Goal: Task Accomplishment & Management: Use online tool/utility

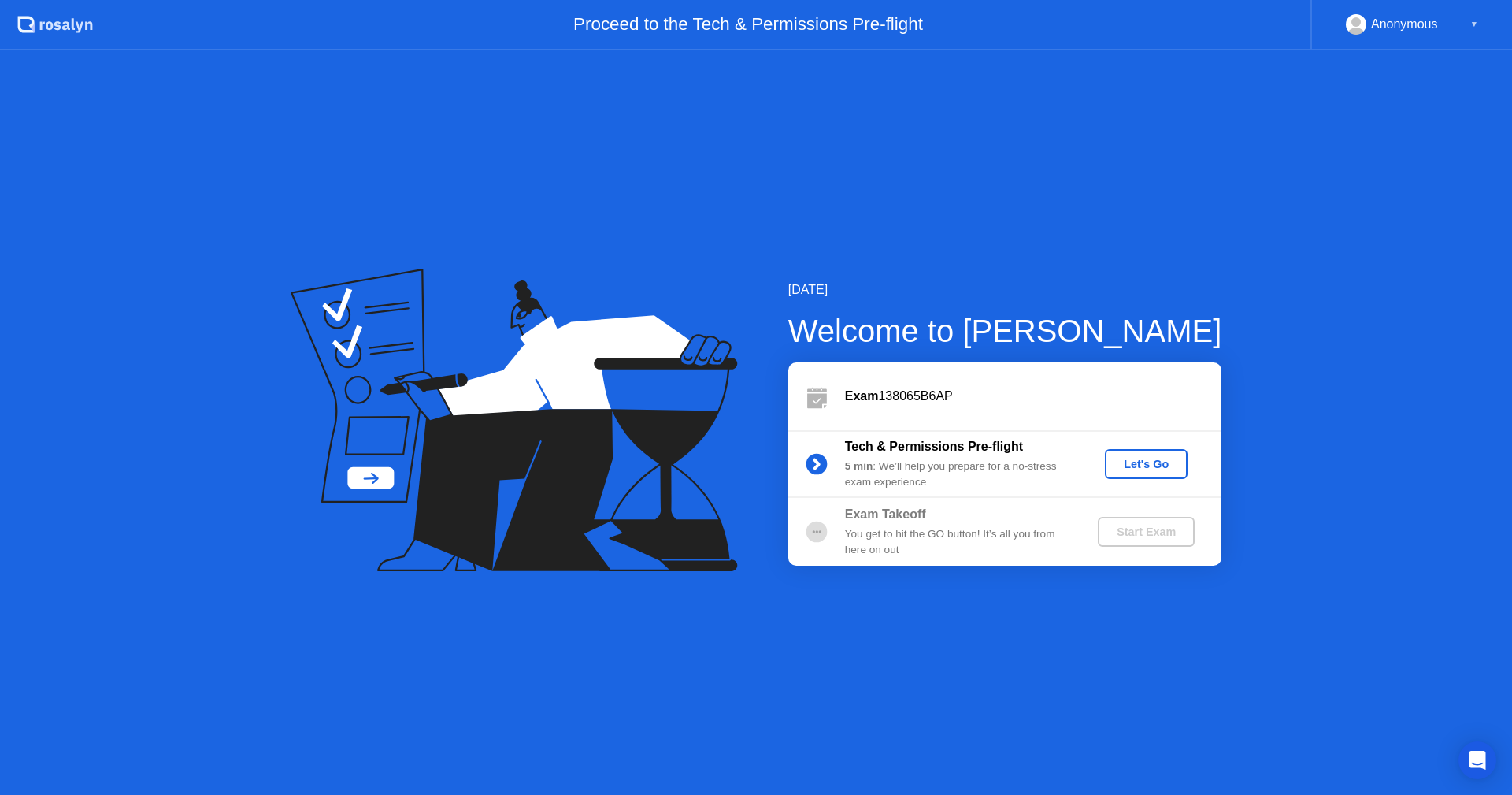
click at [1153, 470] on div "Let's Go" at bounding box center [1145, 463] width 70 height 12
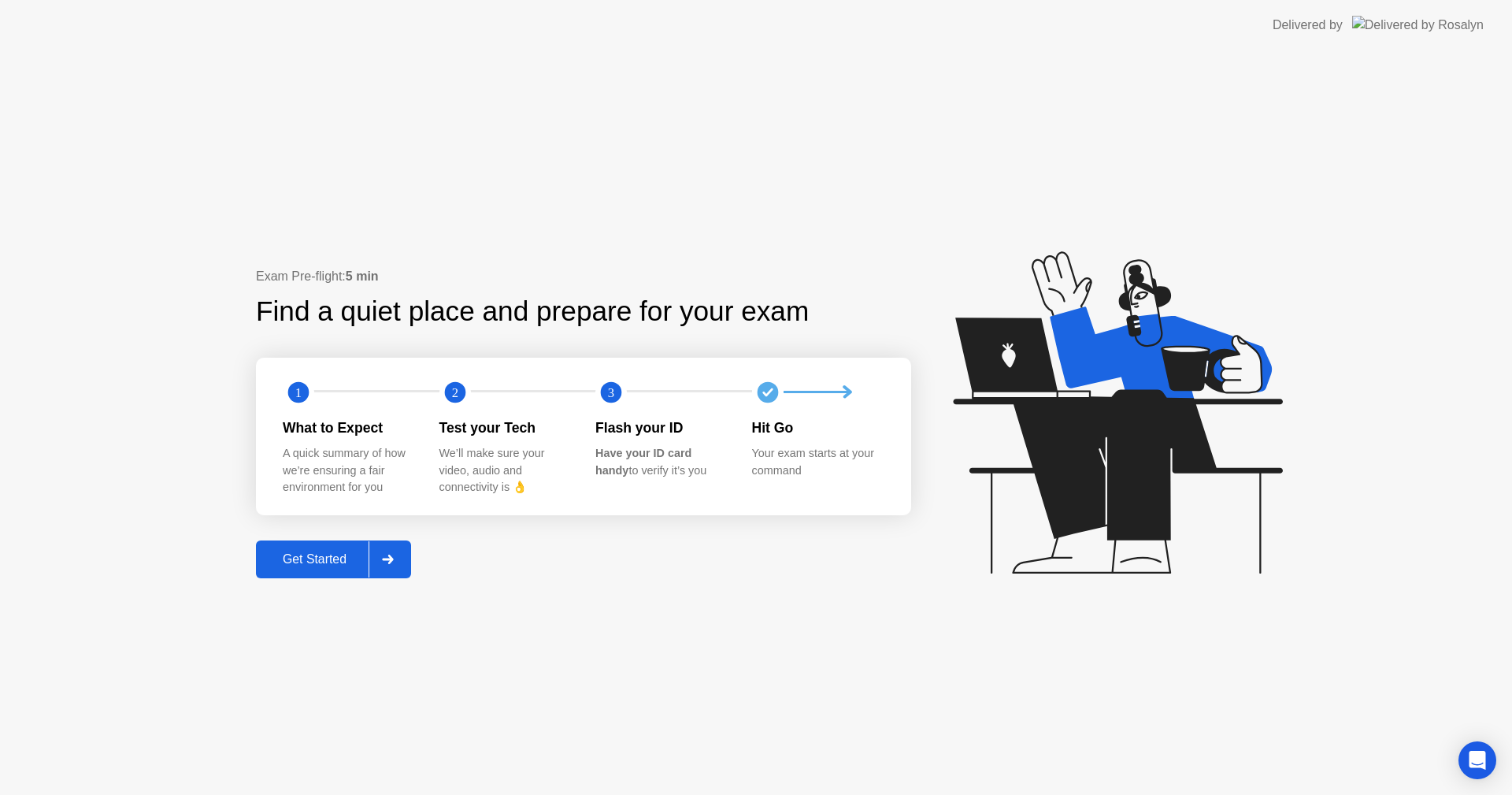
click at [303, 399] on circle at bounding box center [298, 391] width 22 height 22
click at [381, 552] on div at bounding box center [387, 558] width 37 height 36
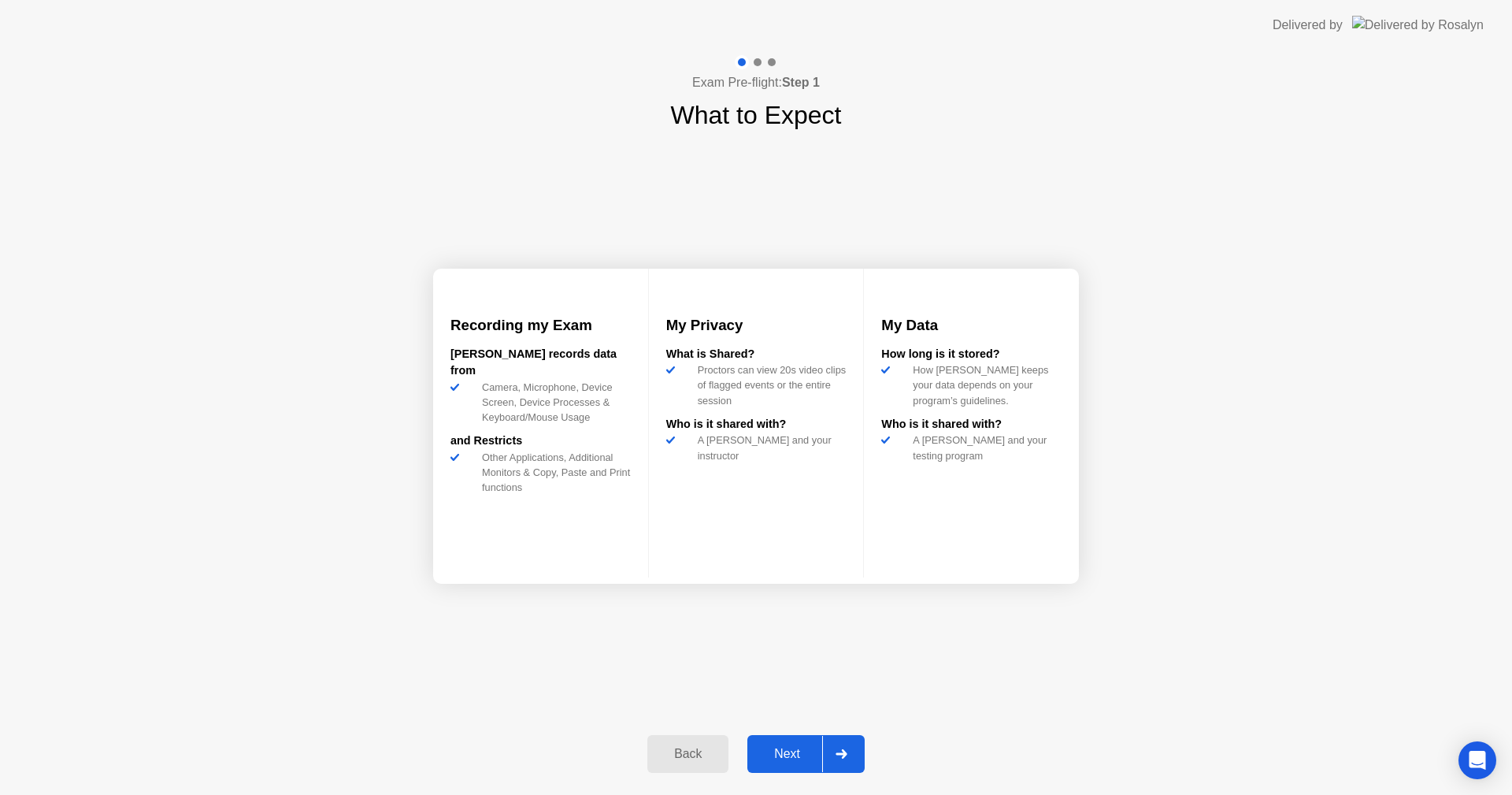
click at [787, 746] on div "Next" at bounding box center [786, 753] width 70 height 14
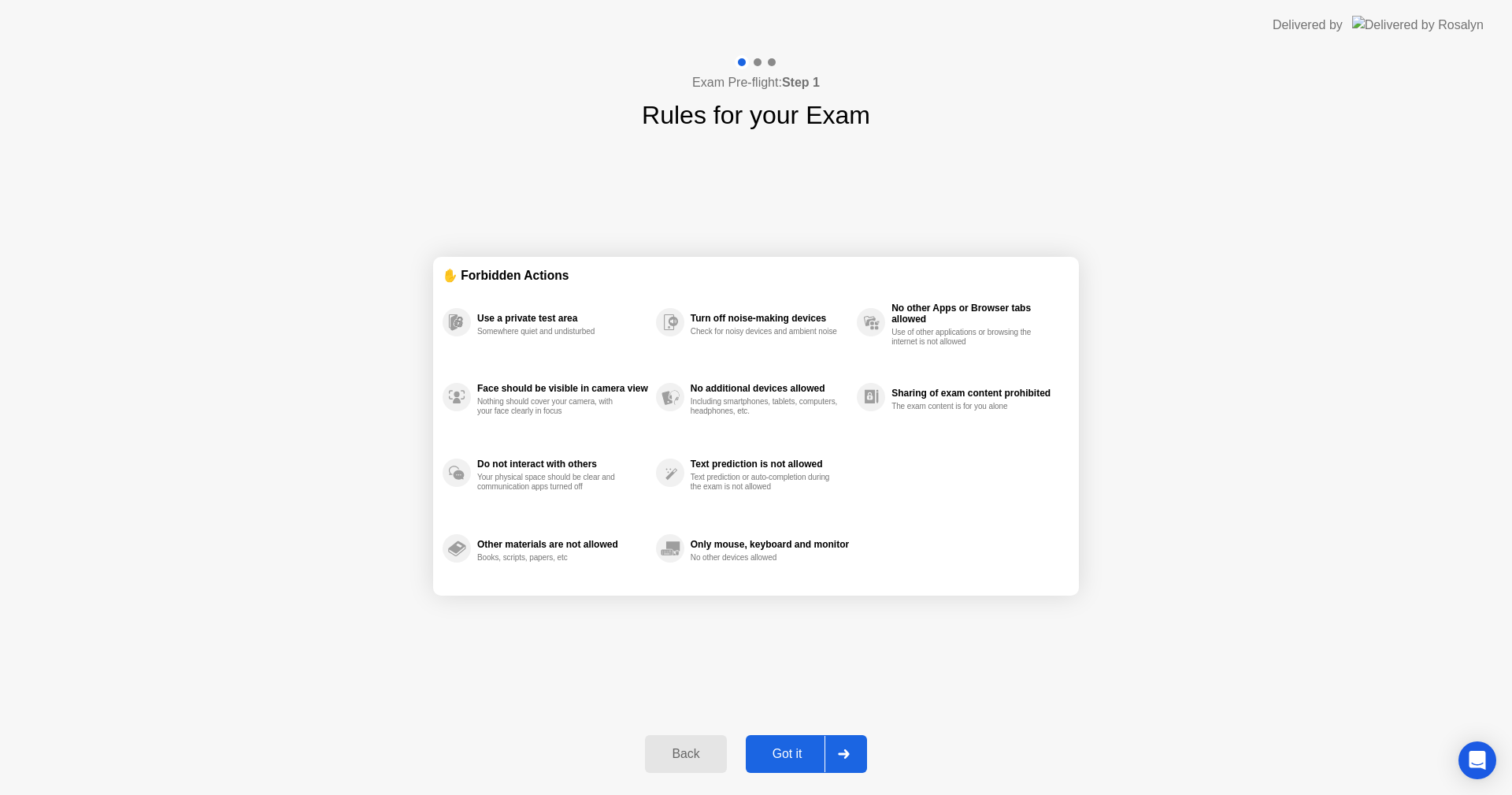
click at [791, 746] on div "Got it" at bounding box center [786, 753] width 74 height 14
select select "**********"
select select "*******"
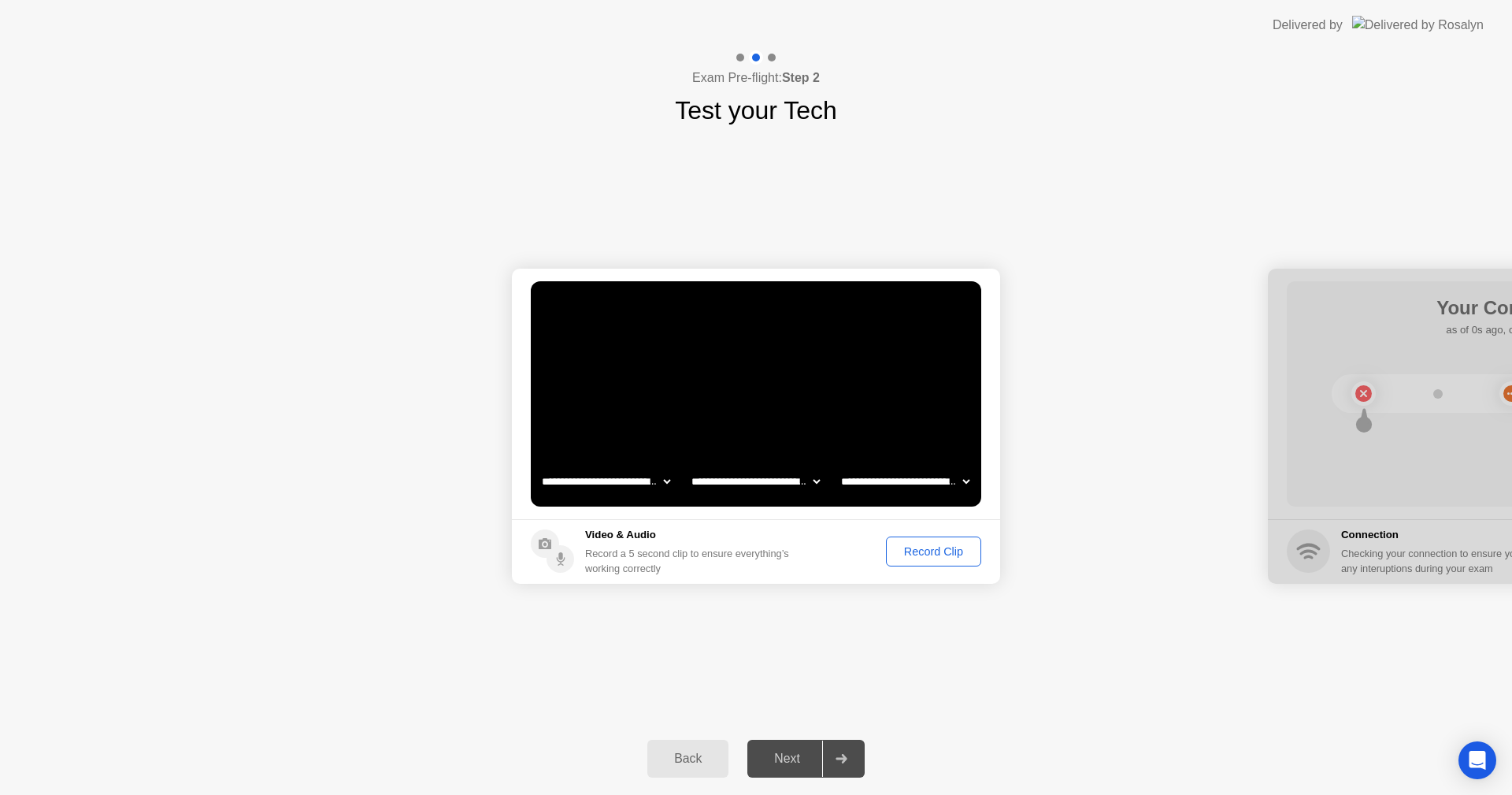
click at [907, 556] on div "Record Clip" at bounding box center [933, 551] width 84 height 12
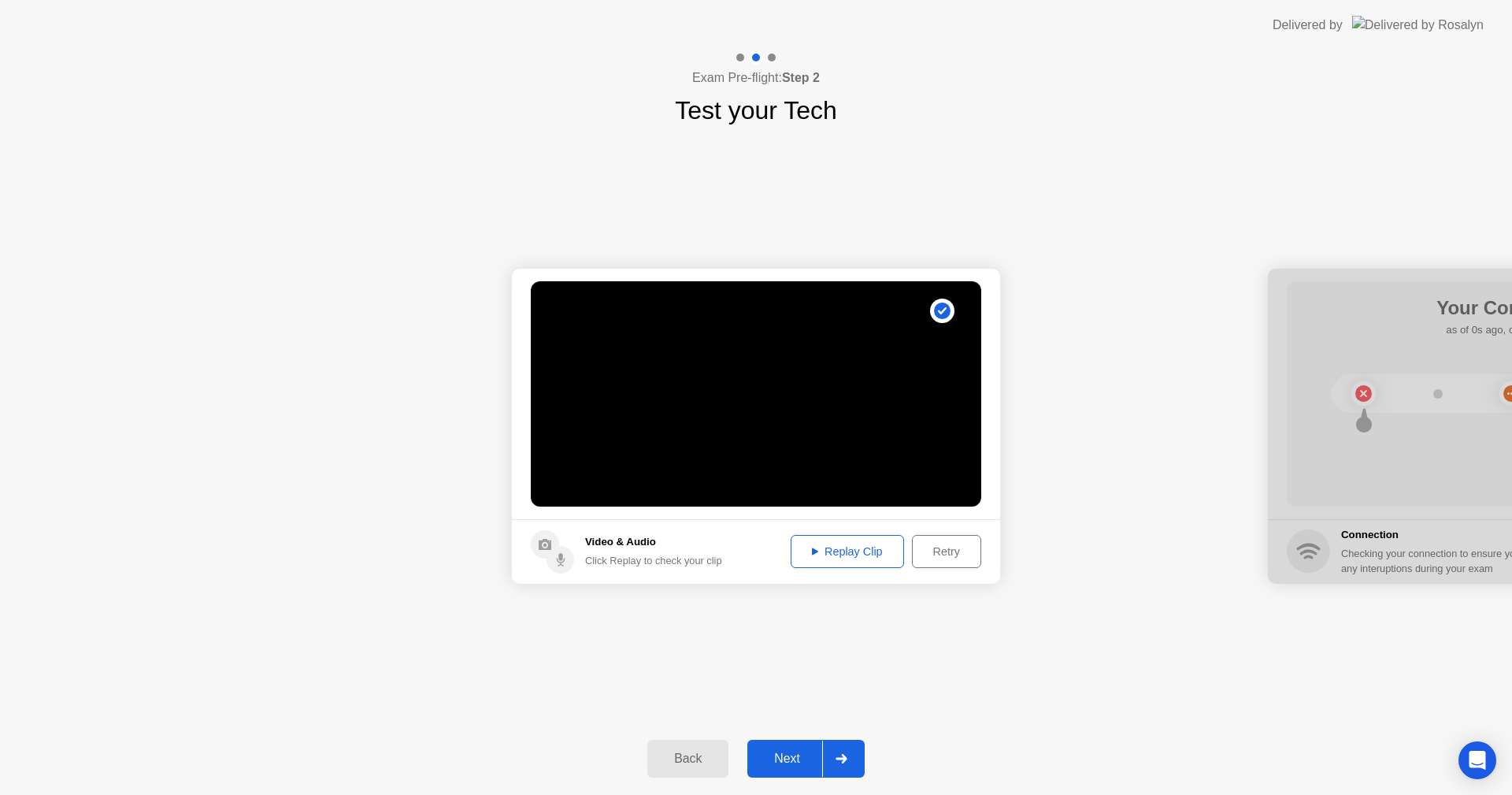
click at [854, 565] on button "Replay Clip" at bounding box center [846, 551] width 113 height 33
click at [812, 755] on div "Next" at bounding box center [786, 758] width 70 height 14
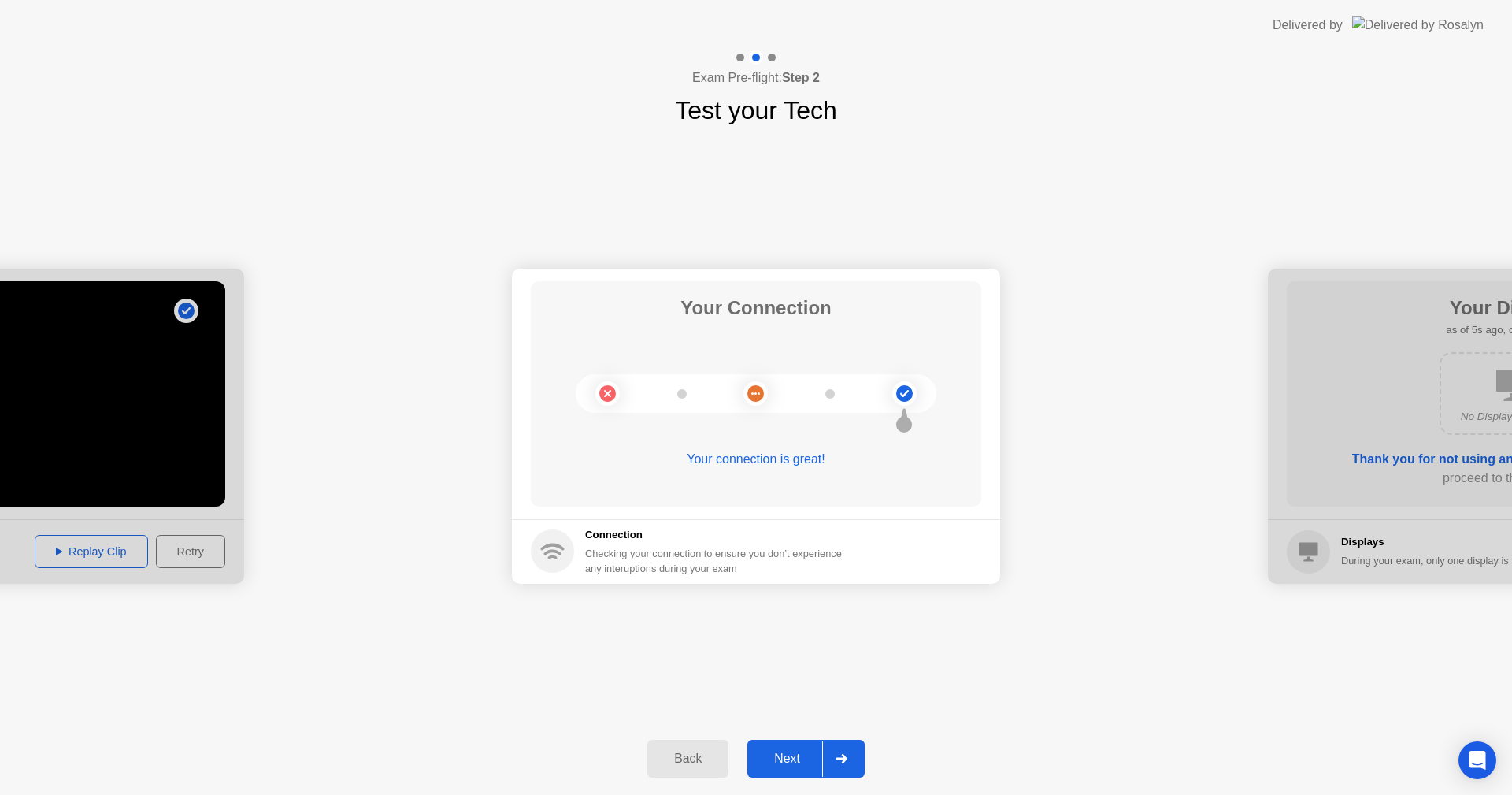
click at [810, 759] on div "Next" at bounding box center [786, 758] width 70 height 14
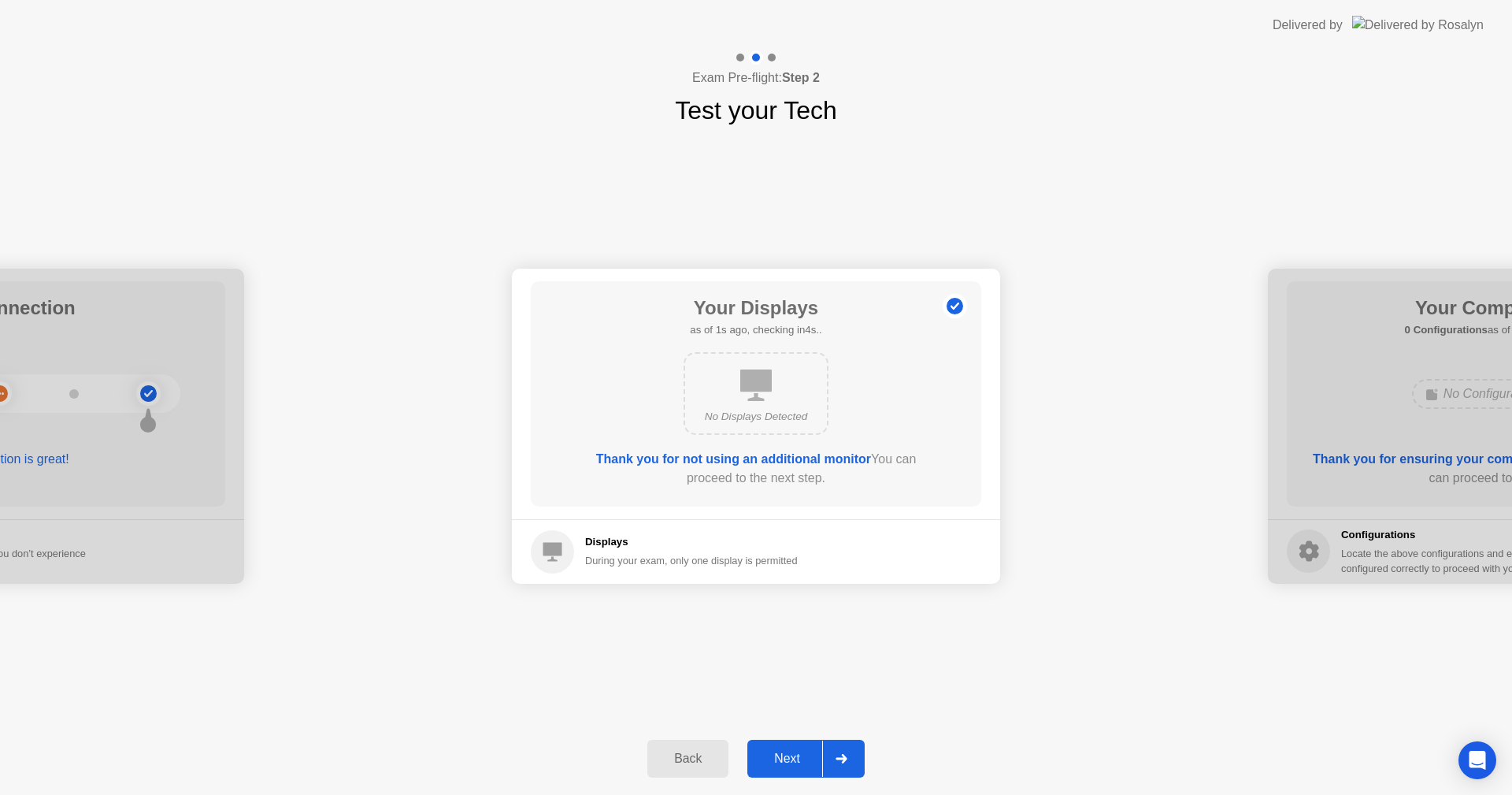
click at [789, 759] on div "Next" at bounding box center [786, 758] width 70 height 14
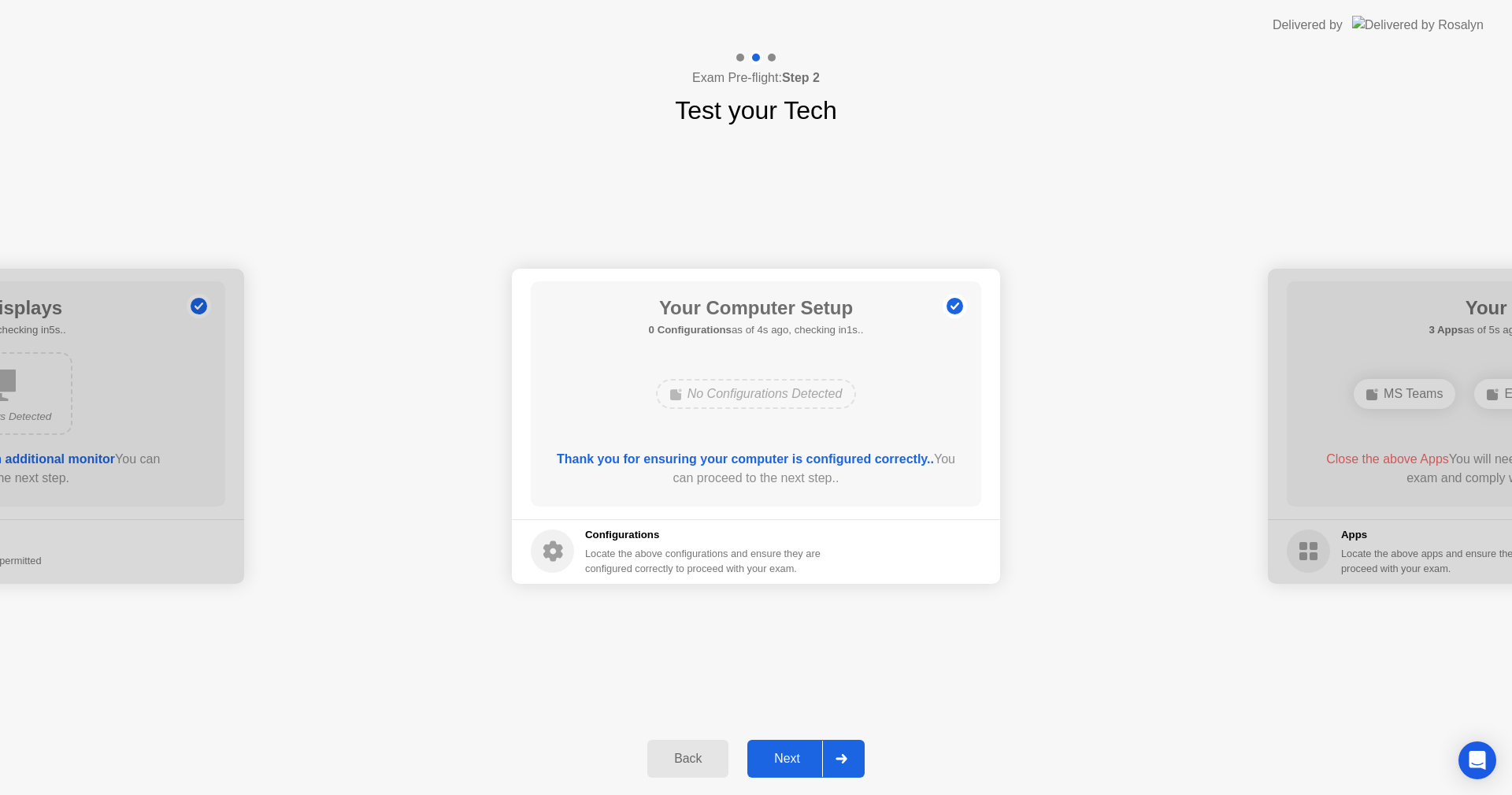
click at [789, 759] on div "Next" at bounding box center [786, 758] width 70 height 14
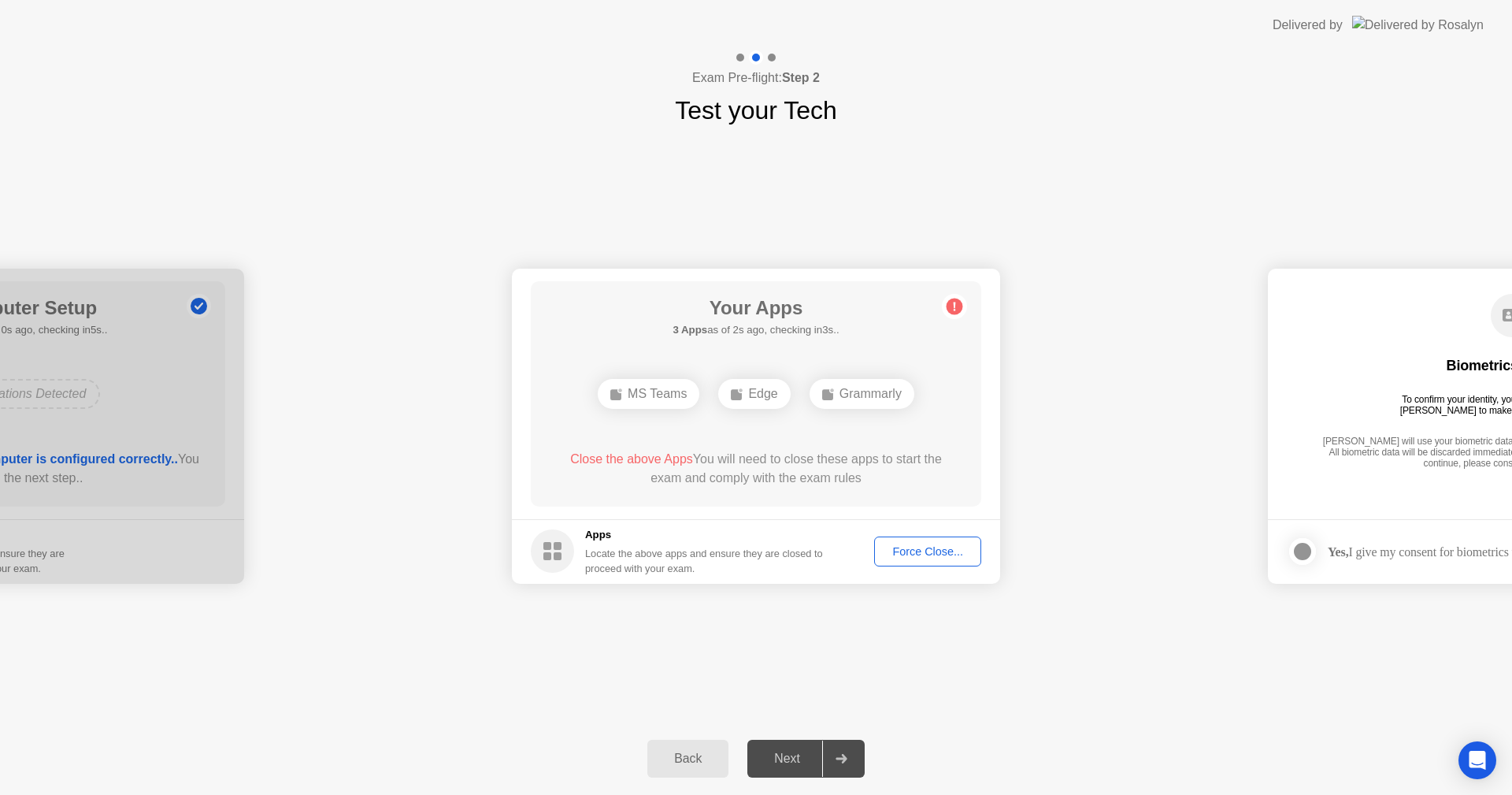
click at [947, 554] on div "Force Close..." at bounding box center [927, 551] width 96 height 12
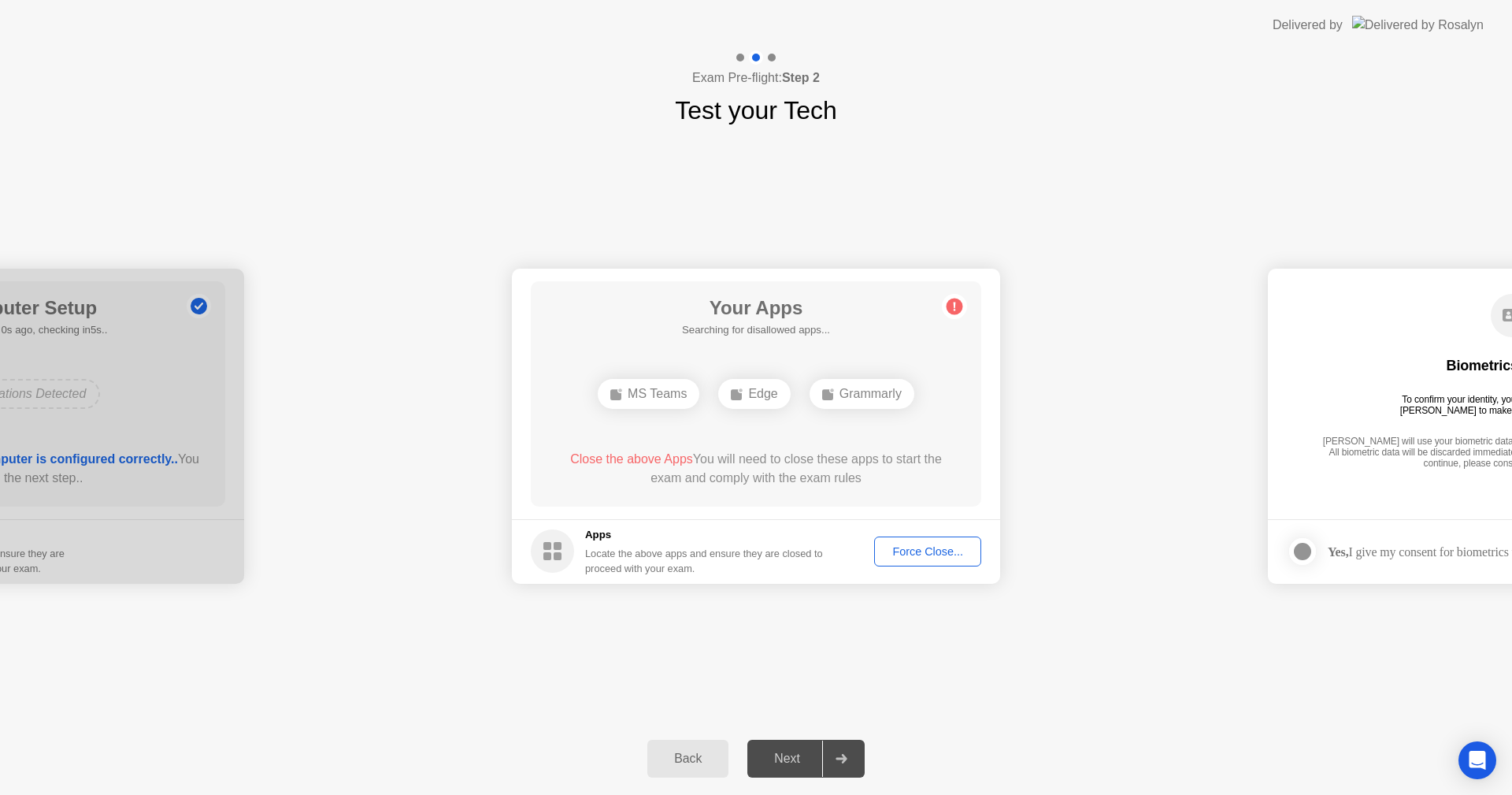
click at [905, 551] on div "Force Close..." at bounding box center [927, 551] width 96 height 12
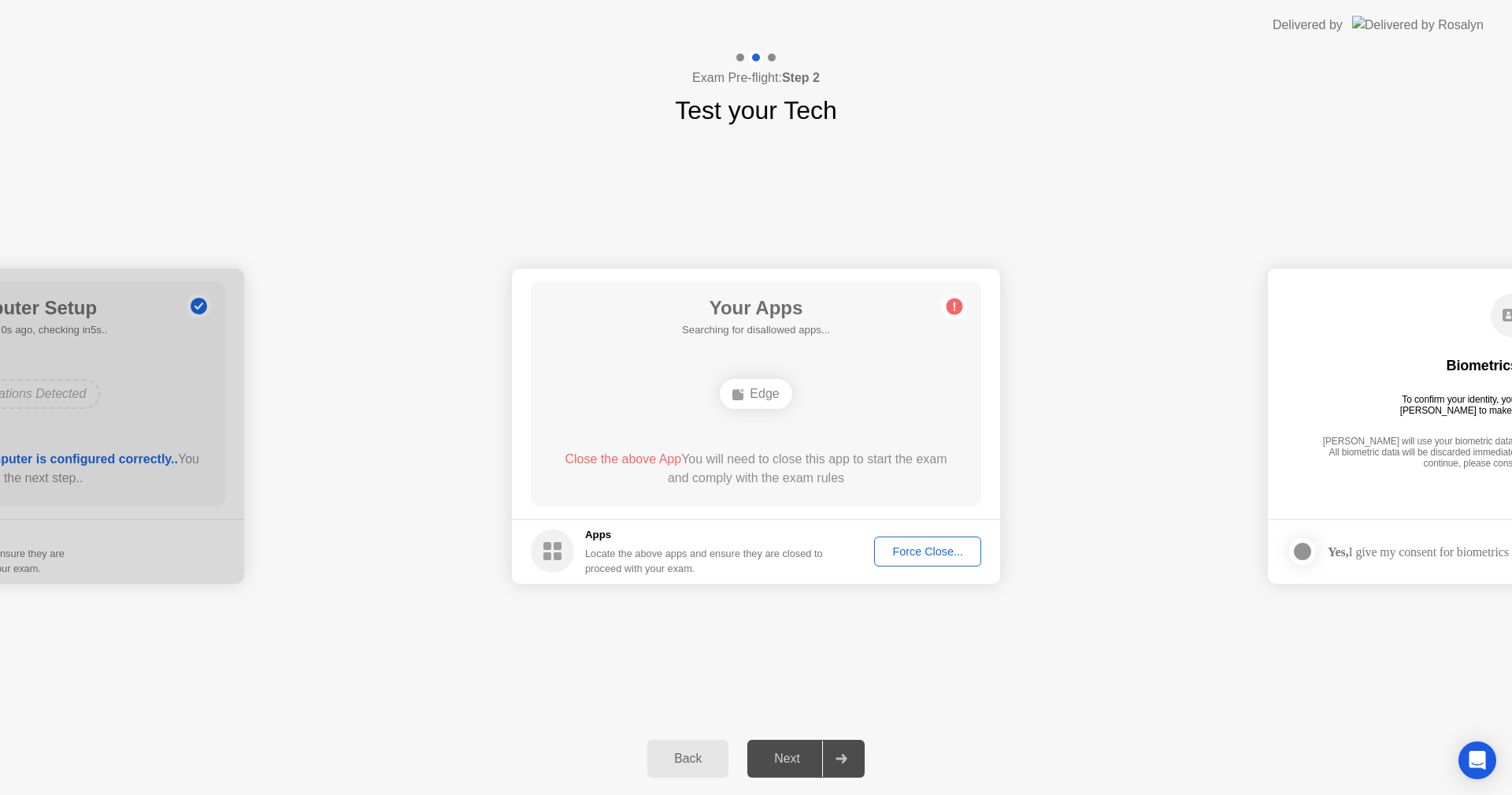
click at [898, 549] on div "Force Close..." at bounding box center [927, 551] width 96 height 12
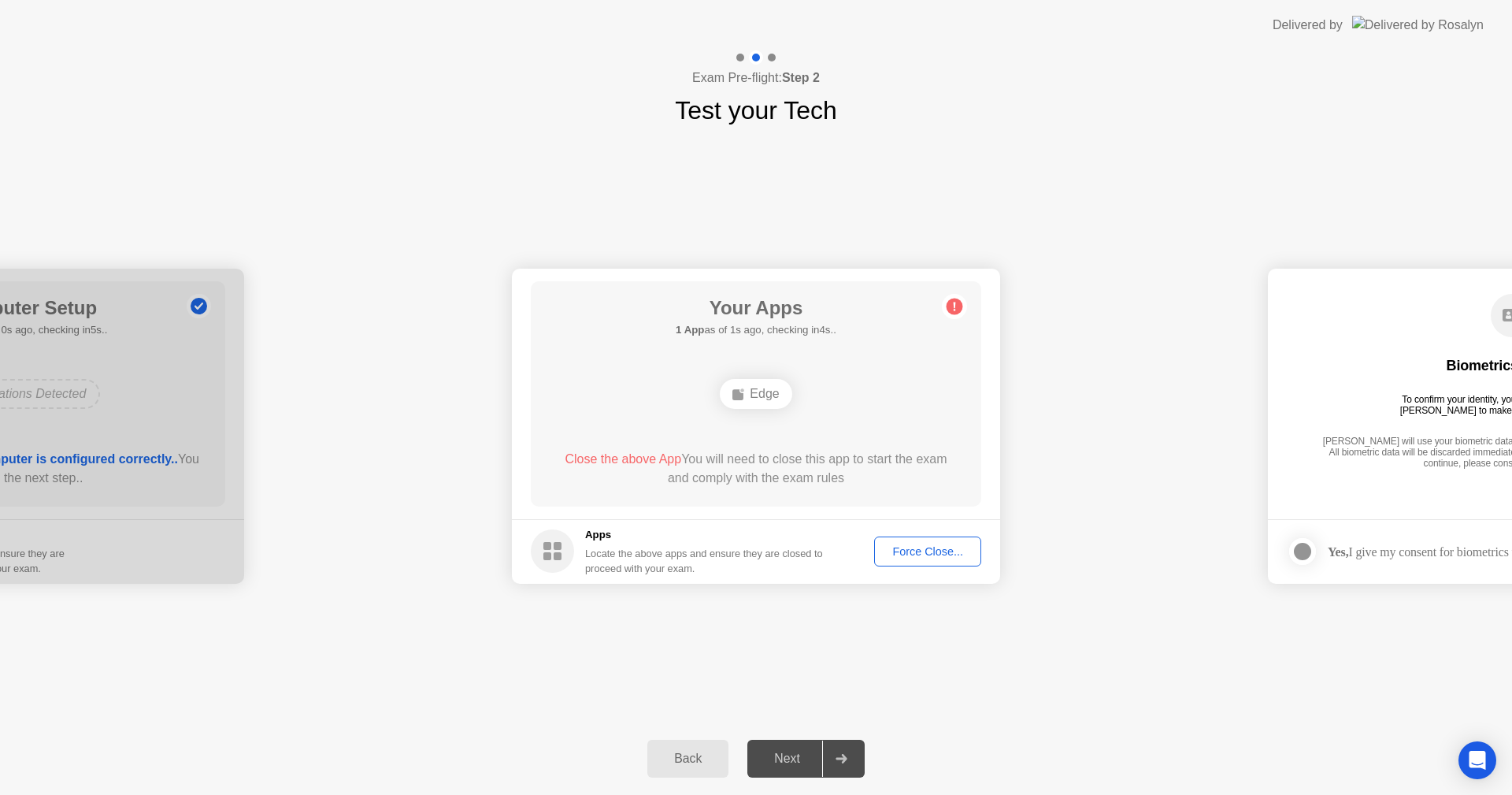
click at [893, 545] on div "Force Close..." at bounding box center [927, 551] width 96 height 12
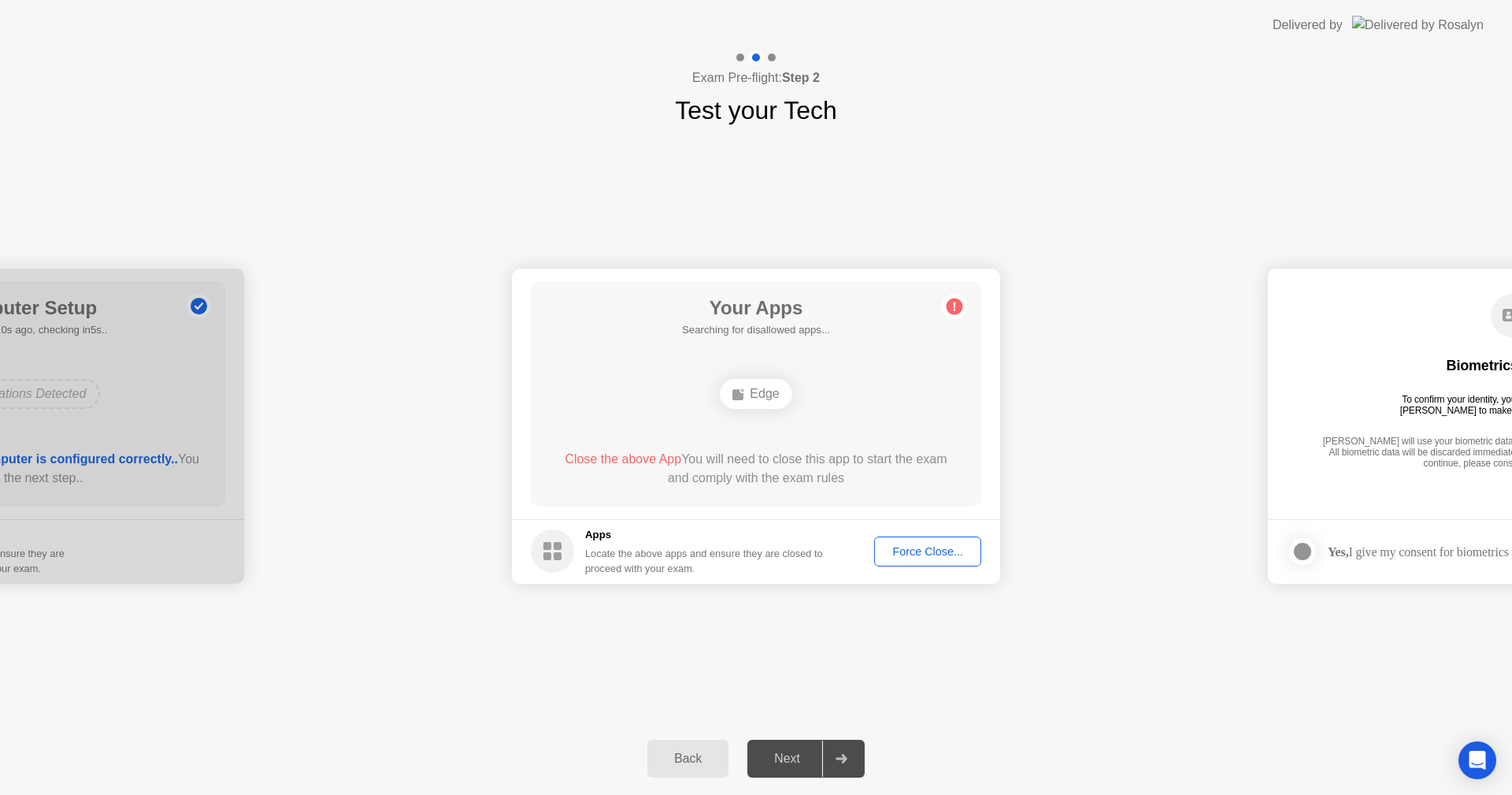
click at [895, 556] on div "Force Close..." at bounding box center [927, 551] width 96 height 12
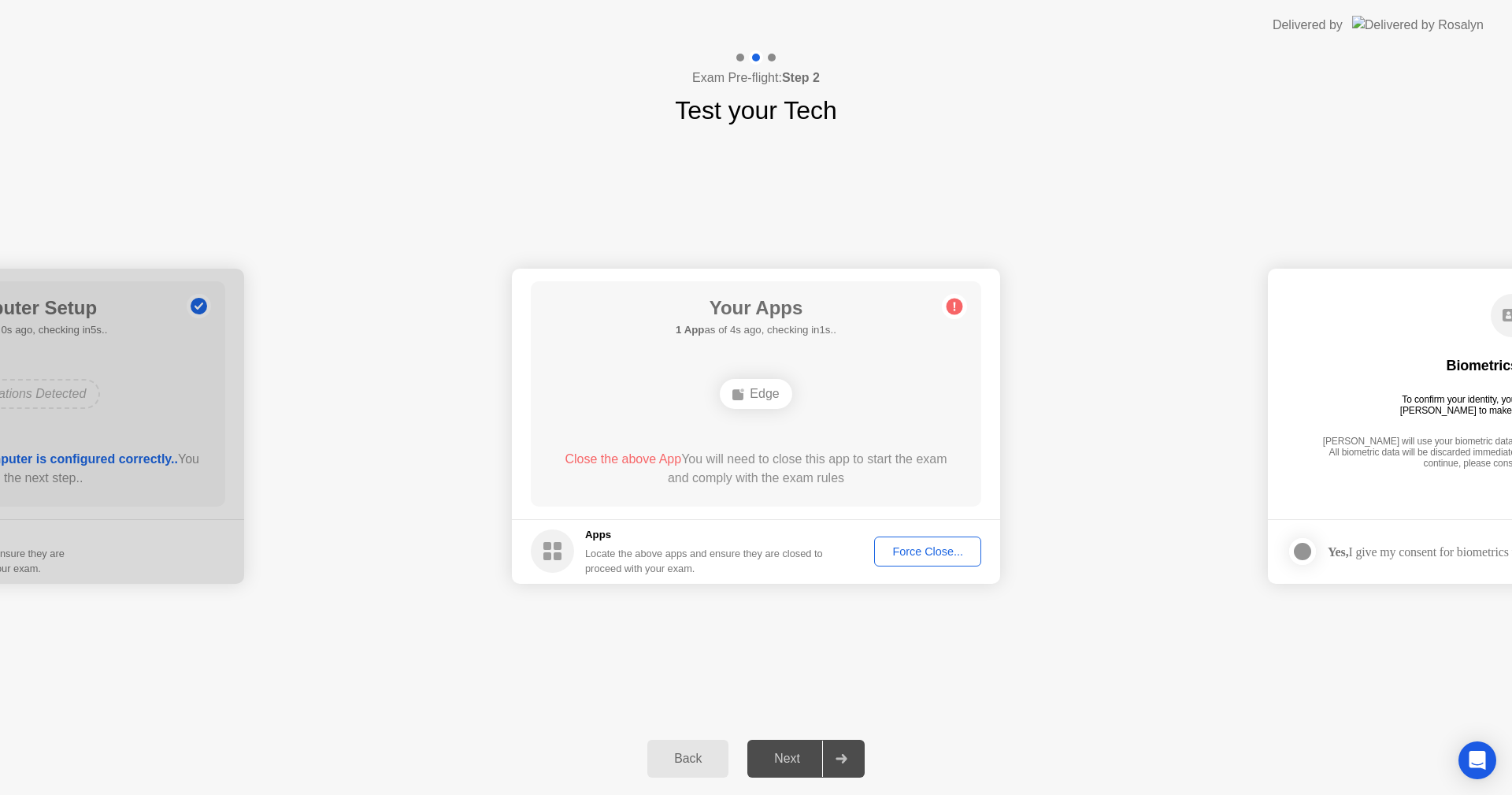
click at [886, 549] on div "Force Close..." at bounding box center [927, 551] width 96 height 12
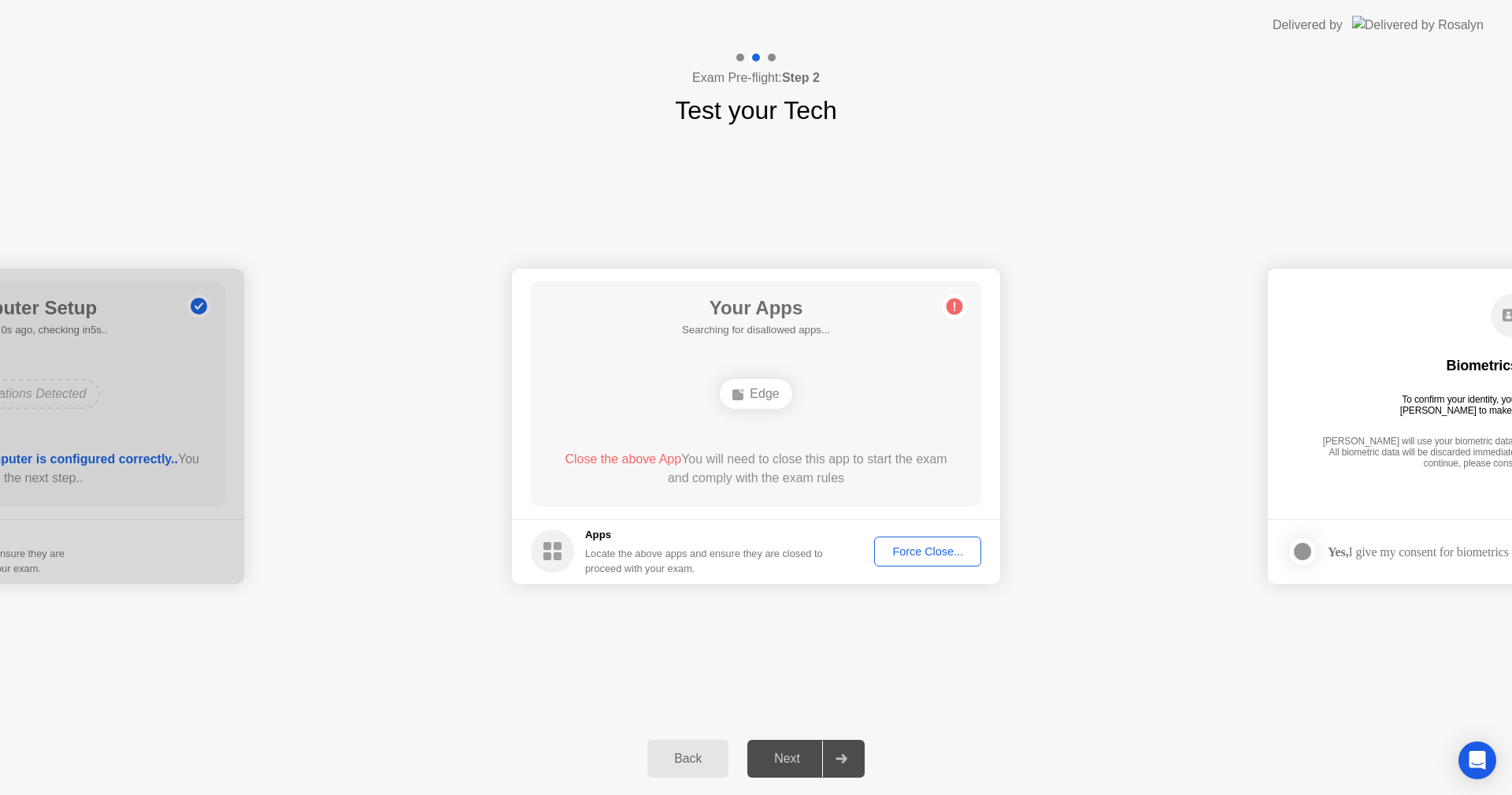
click at [919, 545] on div "Force Close..." at bounding box center [927, 551] width 96 height 12
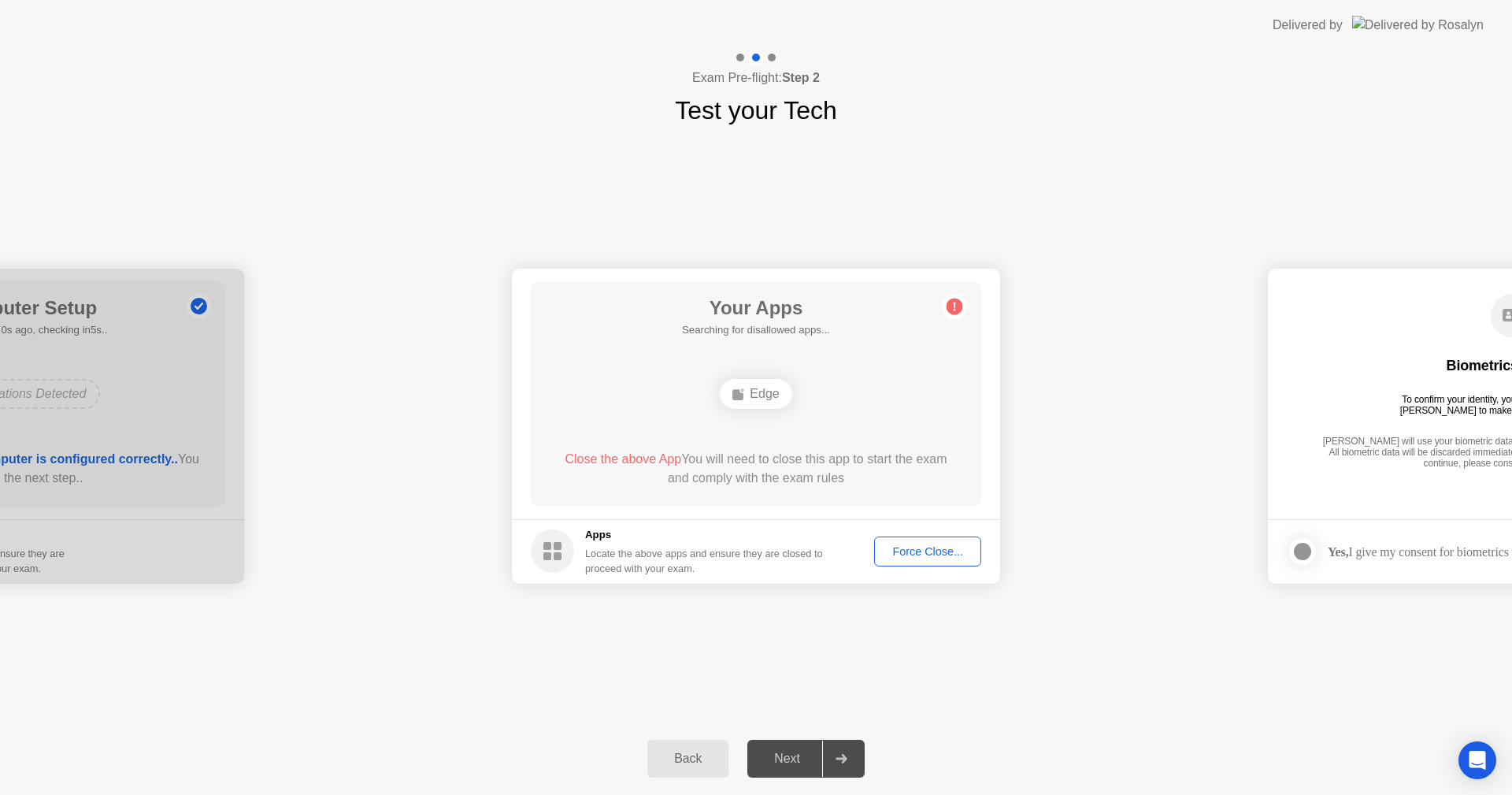
click at [927, 549] on div "Force Close..." at bounding box center [927, 551] width 96 height 12
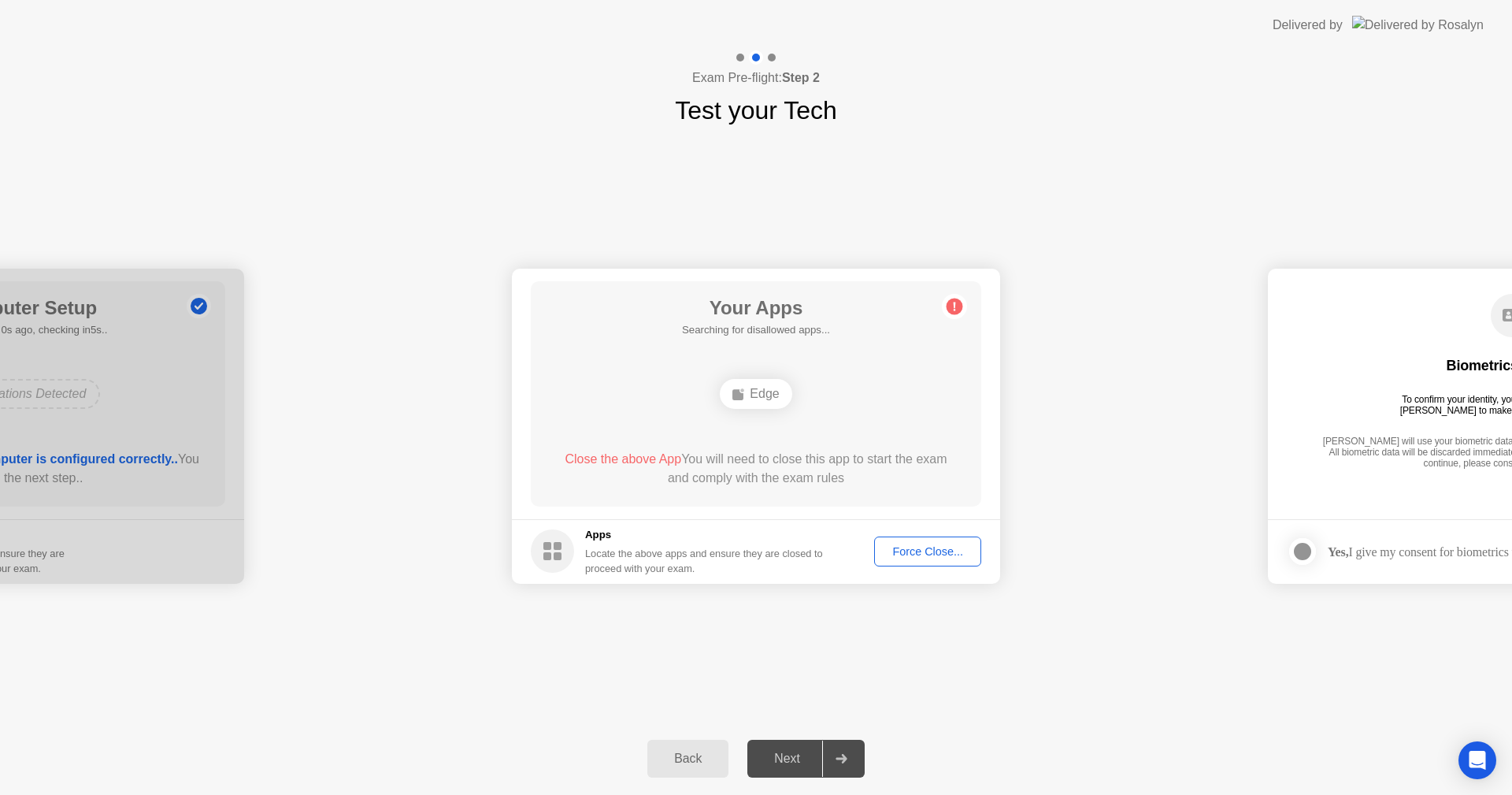
click at [939, 538] on button "Force Close..." at bounding box center [928, 551] width 108 height 30
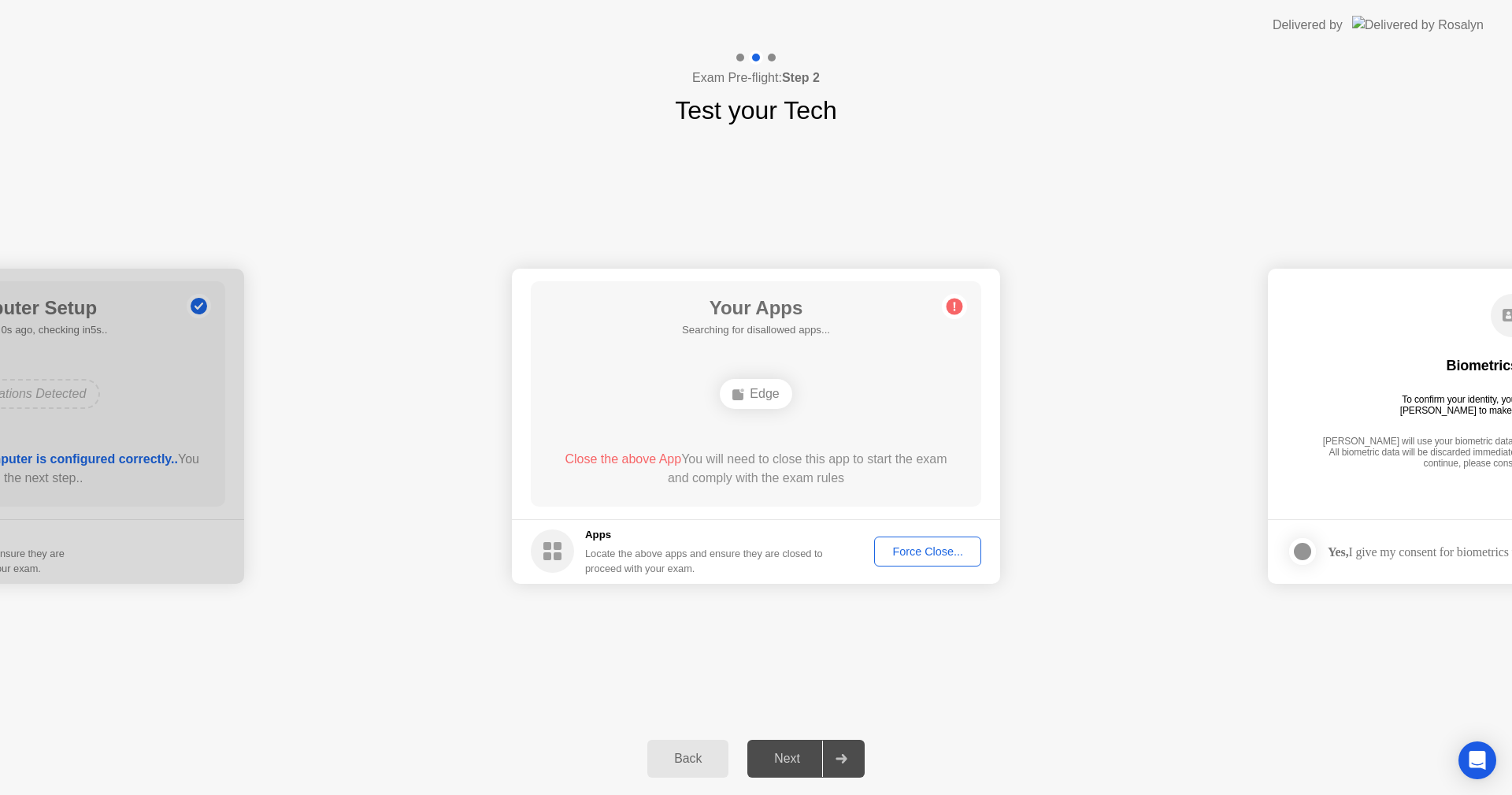
click at [839, 752] on div at bounding box center [841, 758] width 37 height 36
click at [760, 402] on div "Edge" at bounding box center [756, 394] width 72 height 30
